Goal: Task Accomplishment & Management: Manage account settings

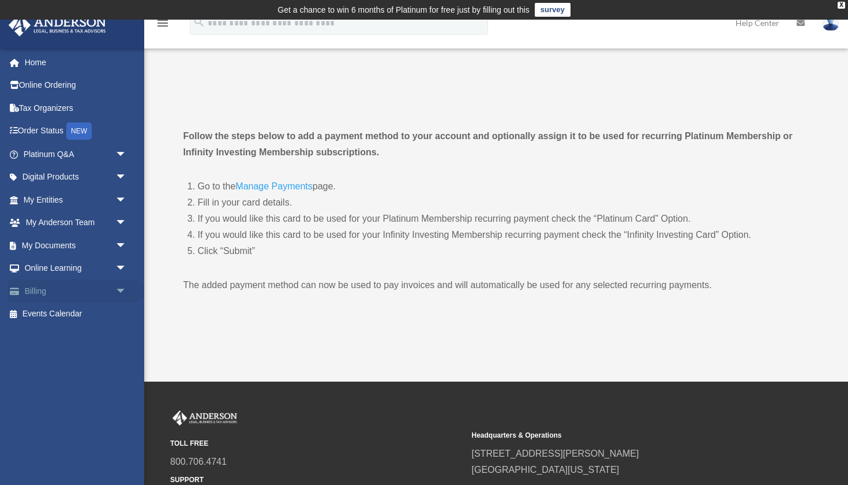
click at [78, 287] on link "Billing arrow_drop_down" at bounding box center [76, 290] width 136 height 23
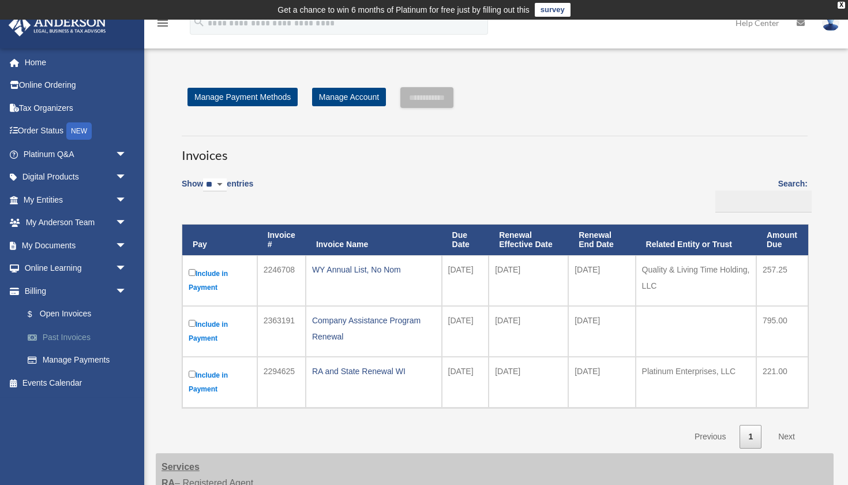
click at [90, 335] on link "Past Invoices" at bounding box center [80, 336] width 128 height 23
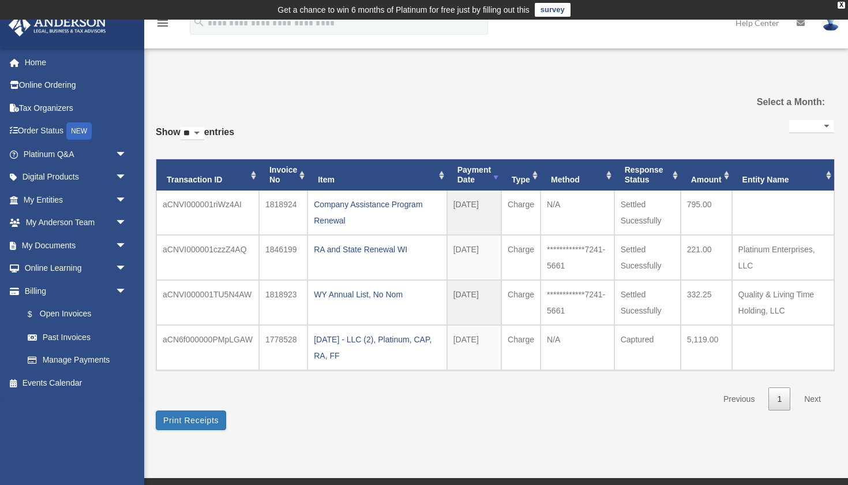
select select "**********"
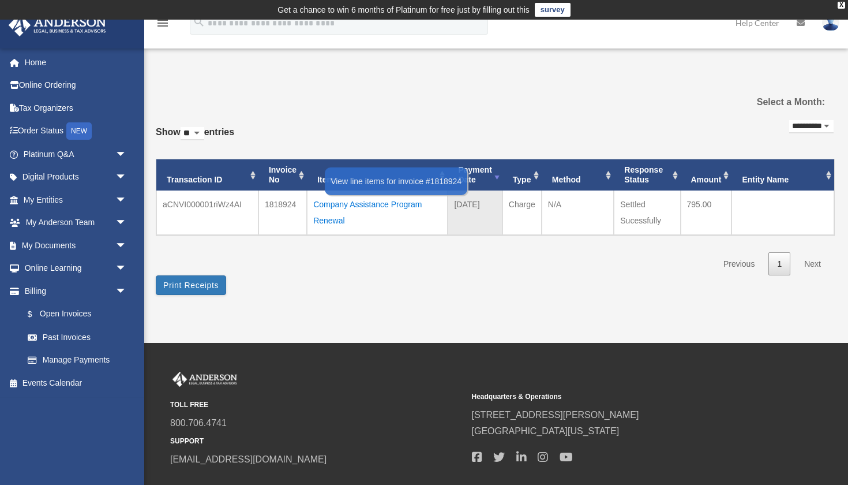
click at [369, 205] on div "Company Assistance Program Renewal" at bounding box center [377, 212] width 128 height 32
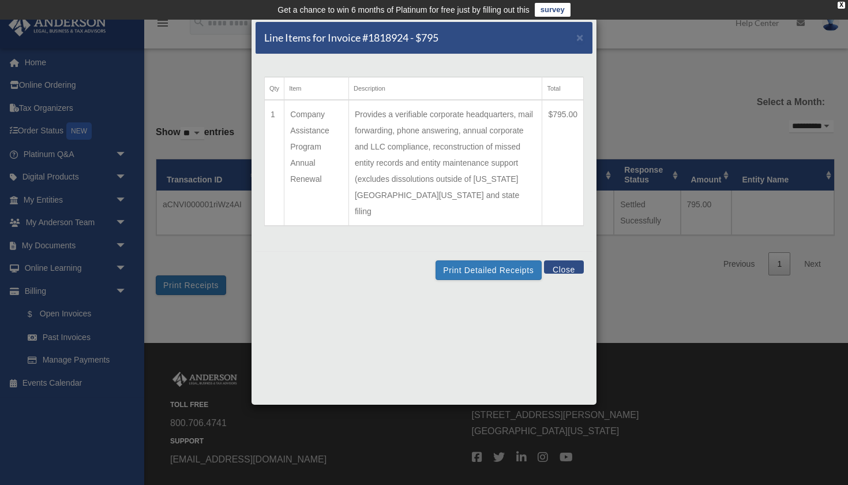
click at [566, 260] on button "Close" at bounding box center [564, 266] width 40 height 13
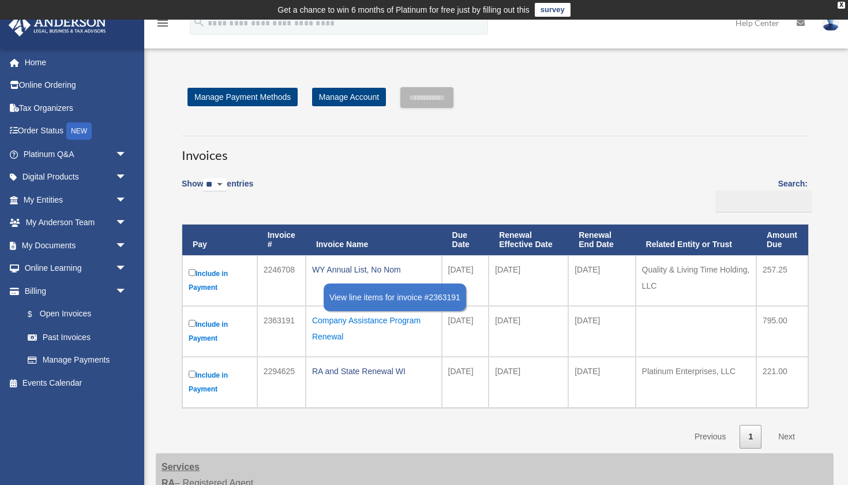
click at [397, 323] on div "Company Assistance Program Renewal" at bounding box center [373, 328] width 123 height 32
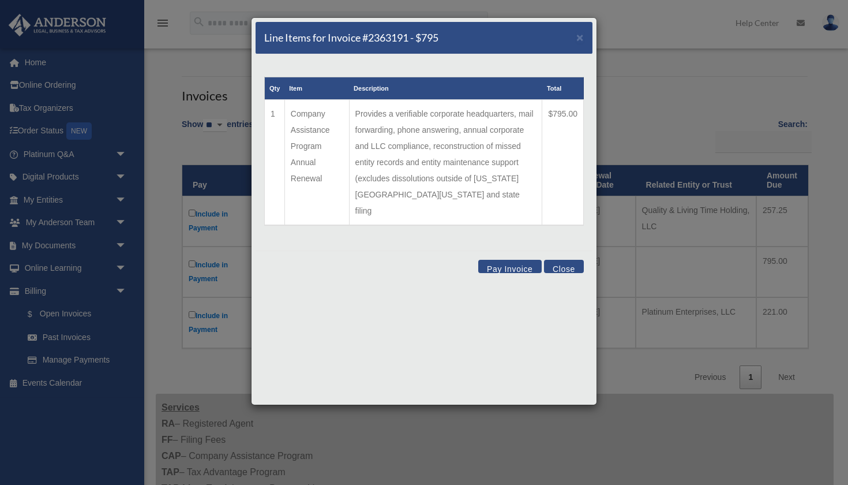
scroll to position [66, 0]
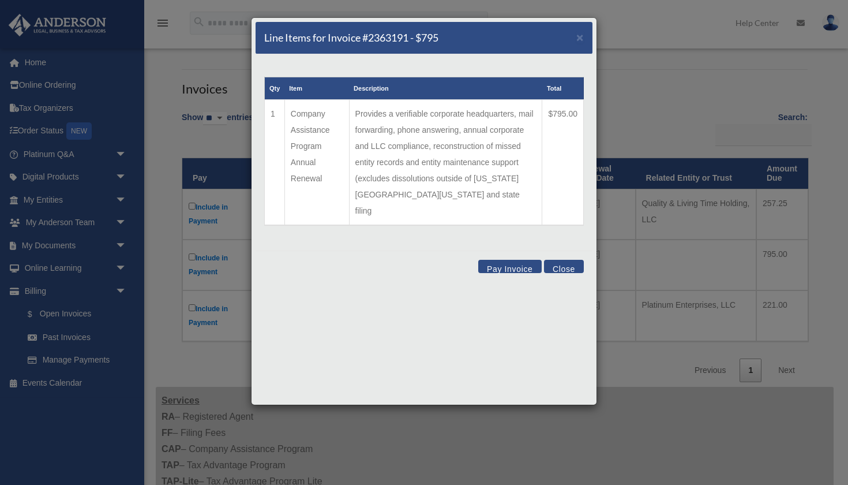
click at [570, 260] on button "Close" at bounding box center [564, 266] width 40 height 13
